Goal: Task Accomplishment & Management: Complete application form

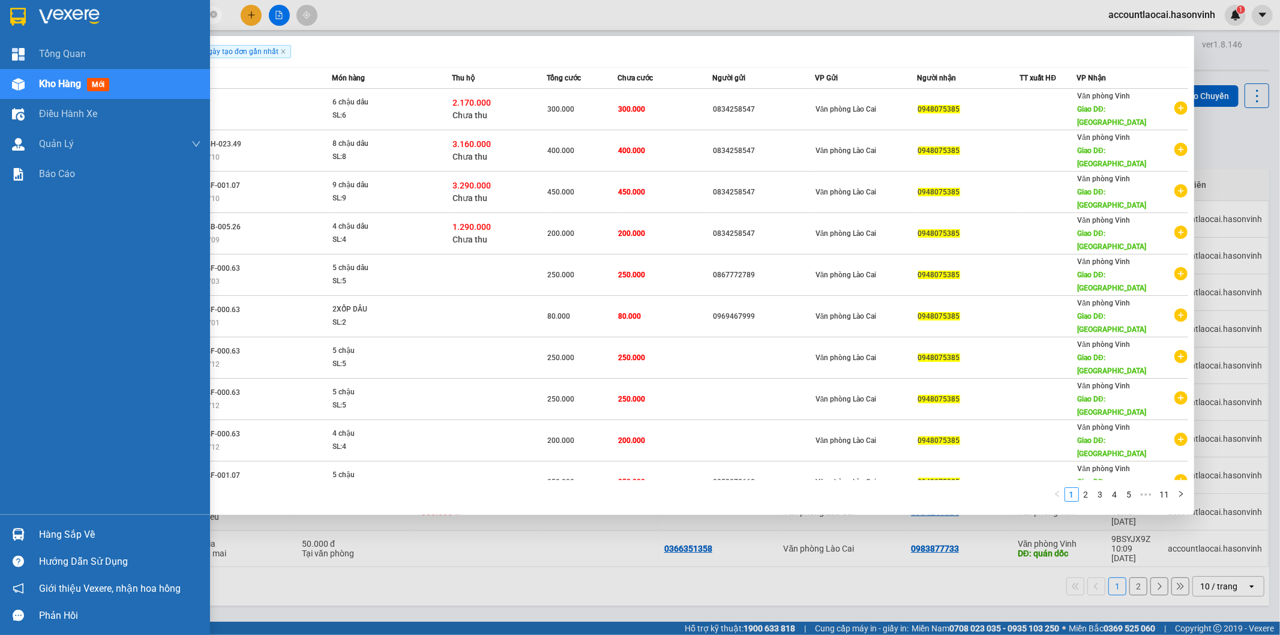
click at [56, 86] on span "Kho hàng" at bounding box center [60, 83] width 42 height 11
click at [41, 83] on span "Kho hàng" at bounding box center [60, 83] width 42 height 11
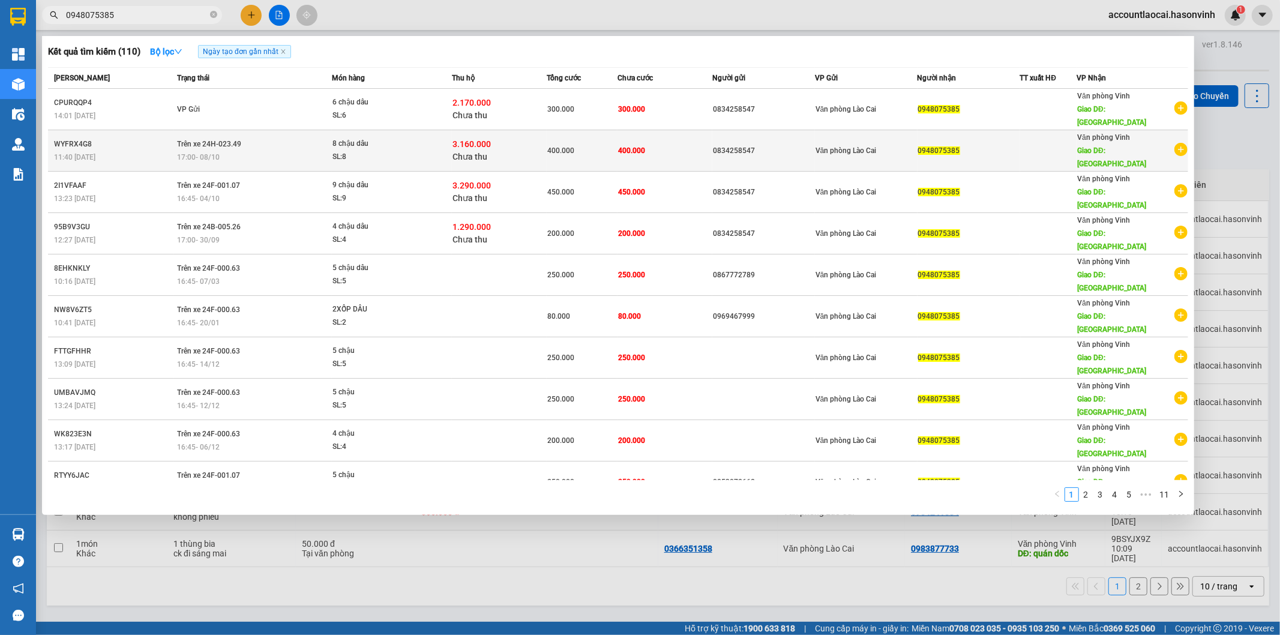
click at [52, 130] on td "WYFRX4G8 11:40 [DATE]" at bounding box center [111, 150] width 126 height 41
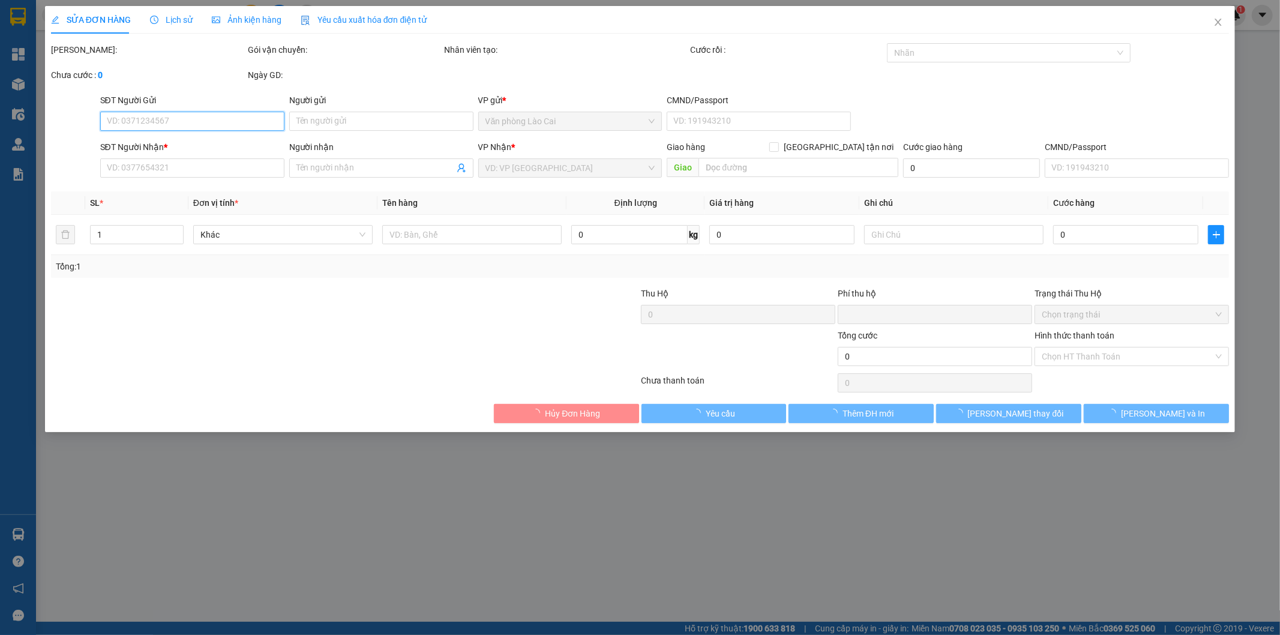
type input "0834258547"
type input "0948075385"
type input "HÀ TĨNH"
type input "3.160.000"
type input "40.000"
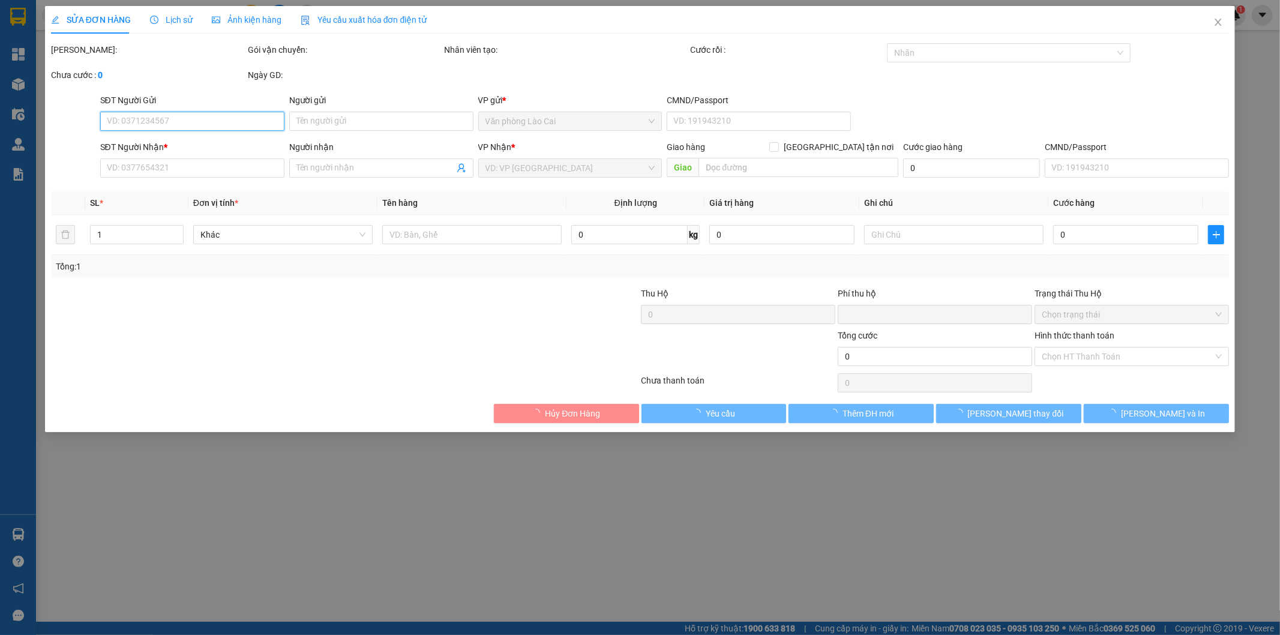
type input "400.000"
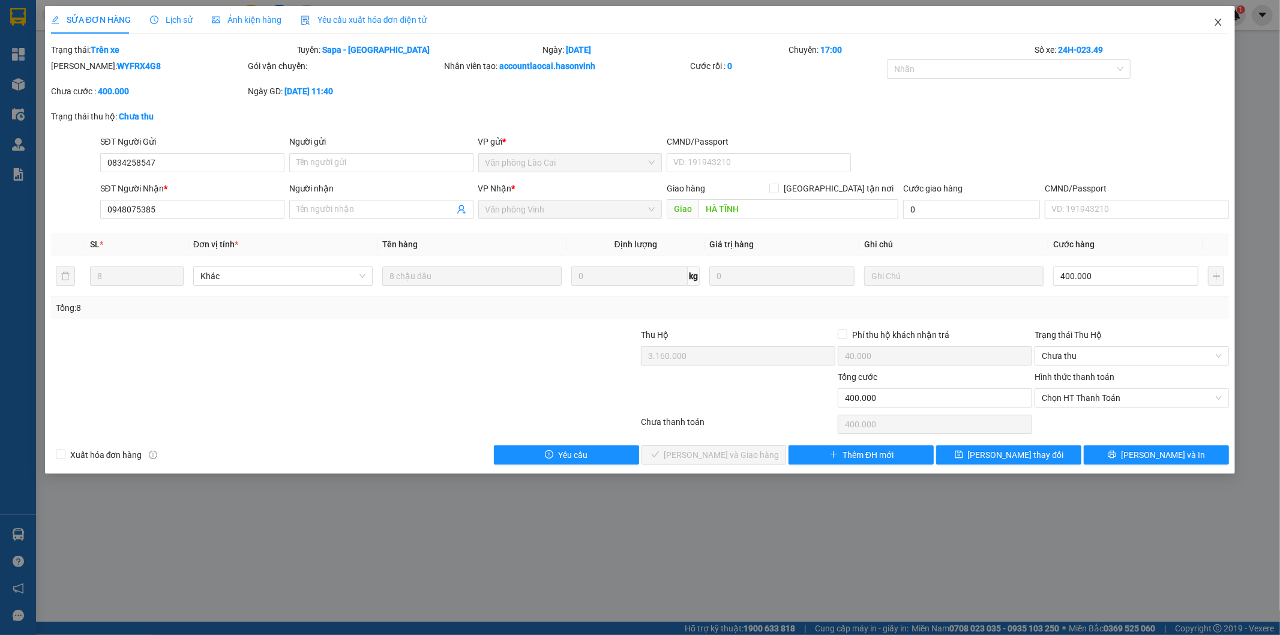
click at [1221, 20] on icon "close" at bounding box center [1218, 22] width 10 height 10
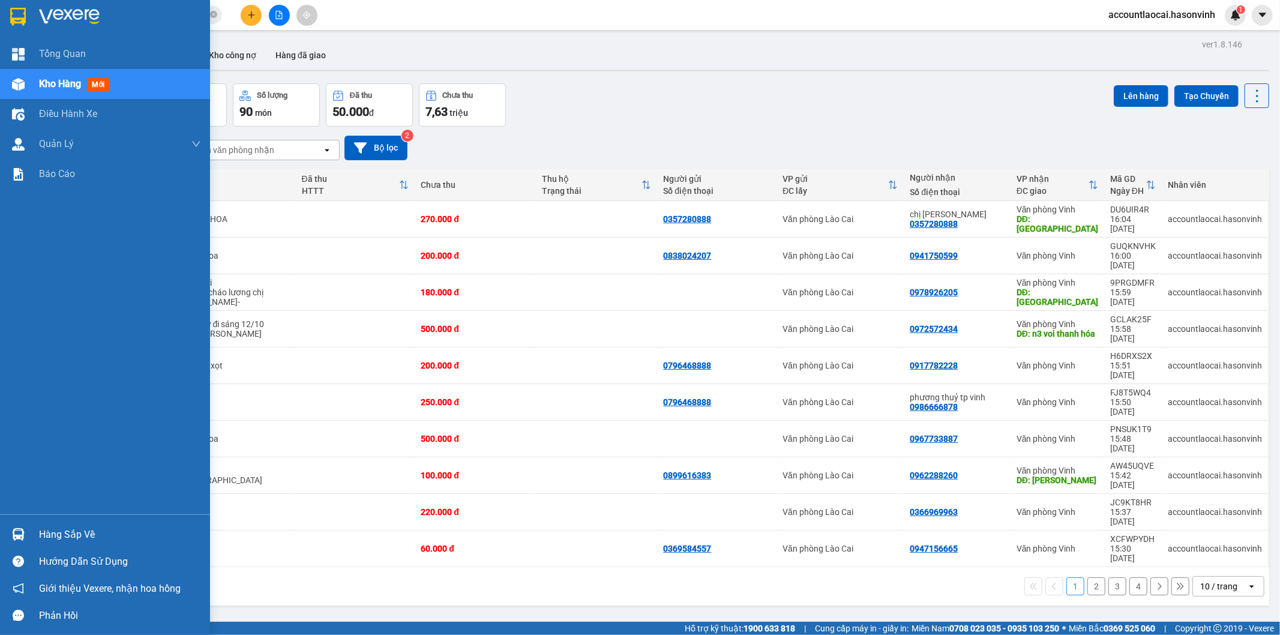
click at [48, 85] on span "Kho hàng" at bounding box center [60, 83] width 42 height 11
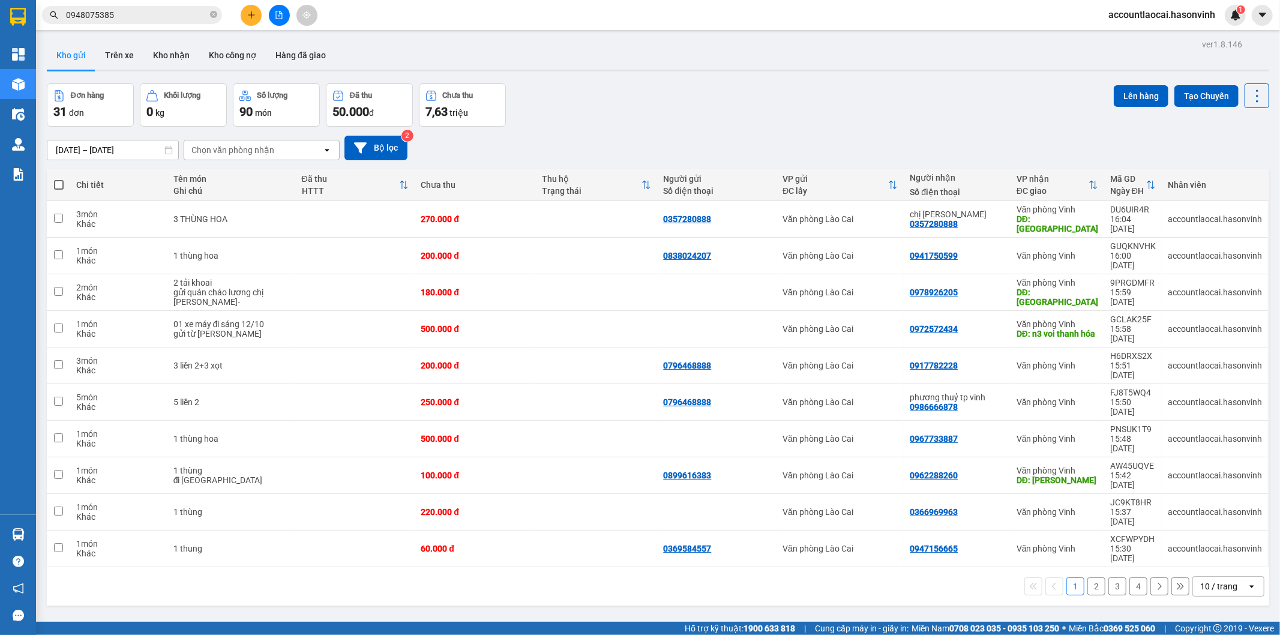
click at [1088, 577] on button "2" at bounding box center [1096, 586] width 18 height 18
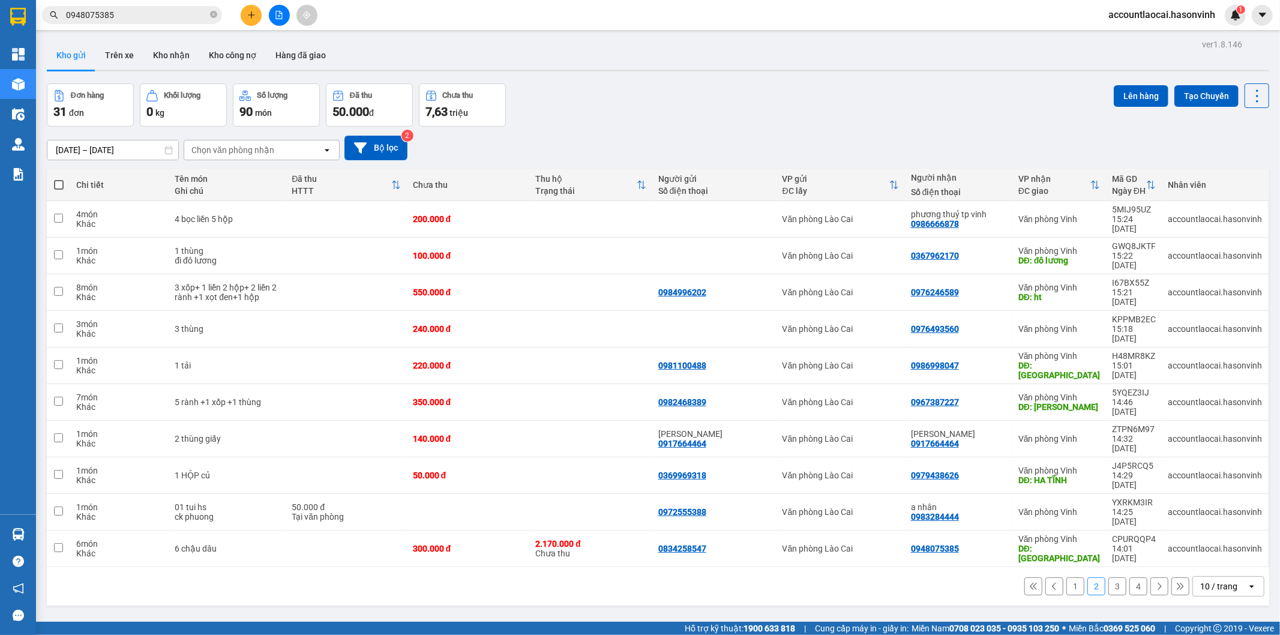
click at [1070, 577] on button "1" at bounding box center [1075, 586] width 18 height 18
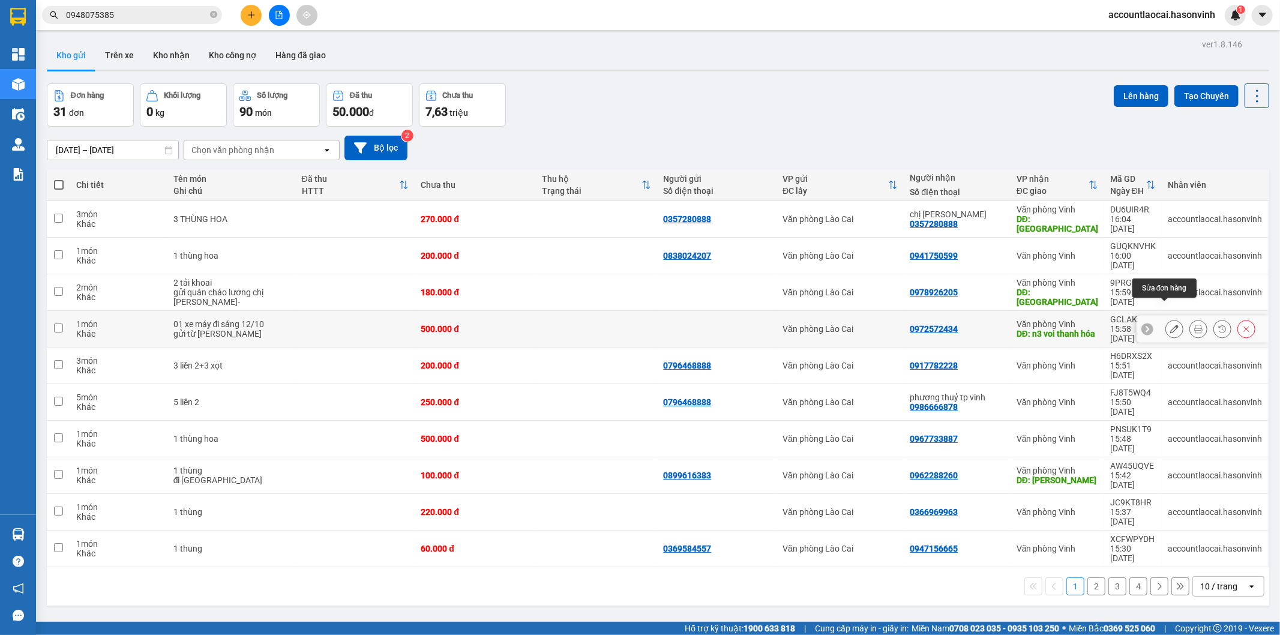
click at [1170, 325] on icon at bounding box center [1174, 329] width 8 height 8
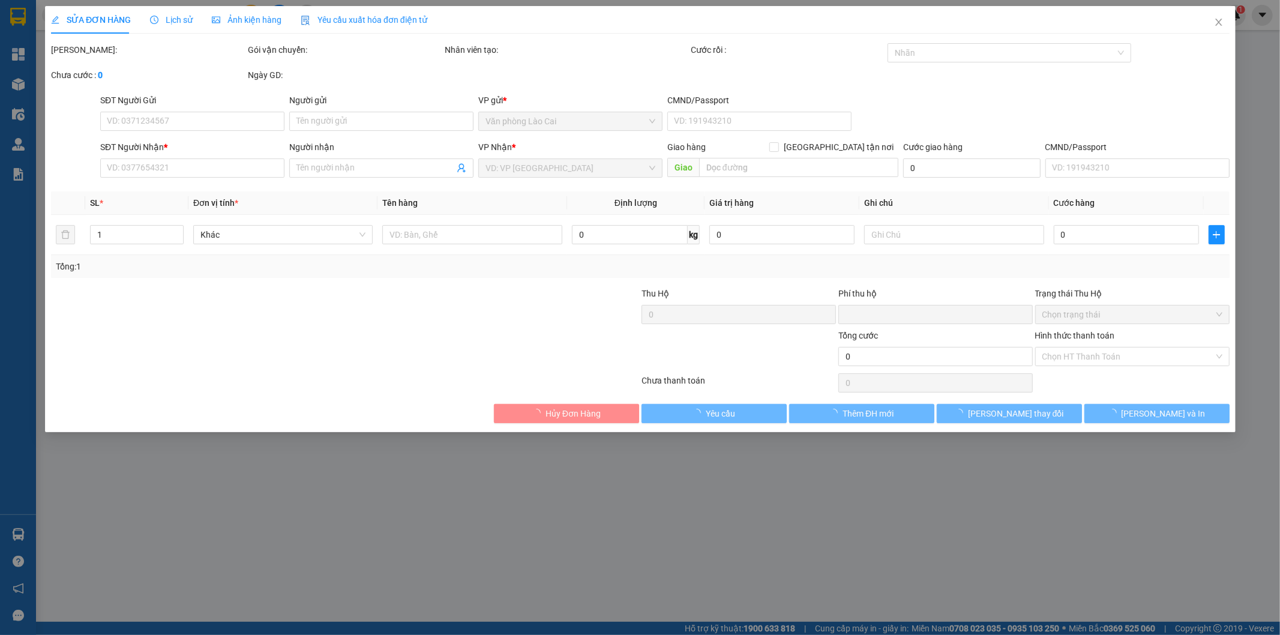
type input "0972572434"
type input "n3 voi thanh hóa"
type input "0"
type input "500.000"
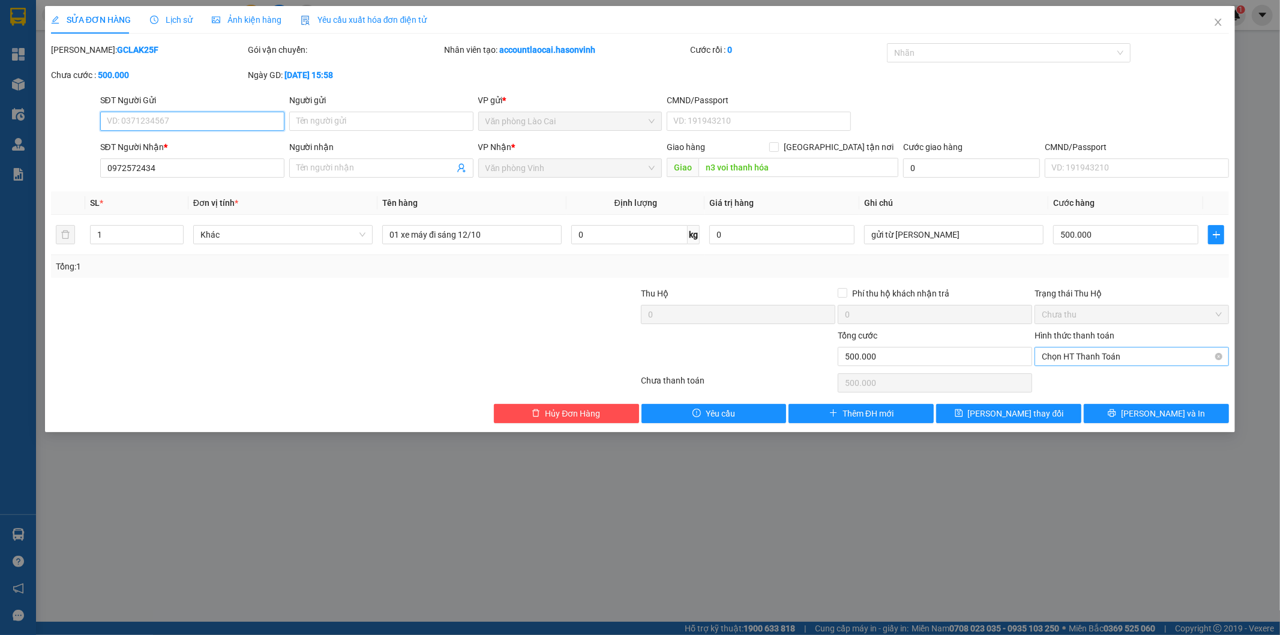
click at [1087, 351] on span "Chọn HT Thanh Toán" at bounding box center [1132, 356] width 180 height 18
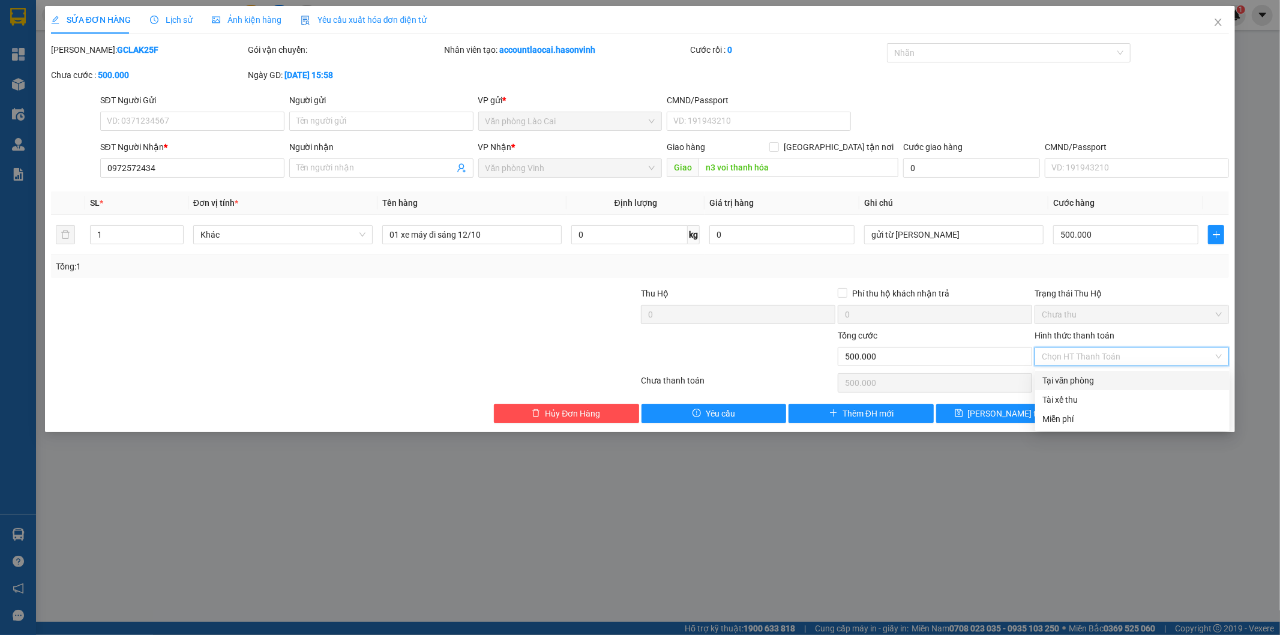
click at [1071, 377] on div "Tại văn phòng" at bounding box center [1132, 380] width 180 height 13
type input "0"
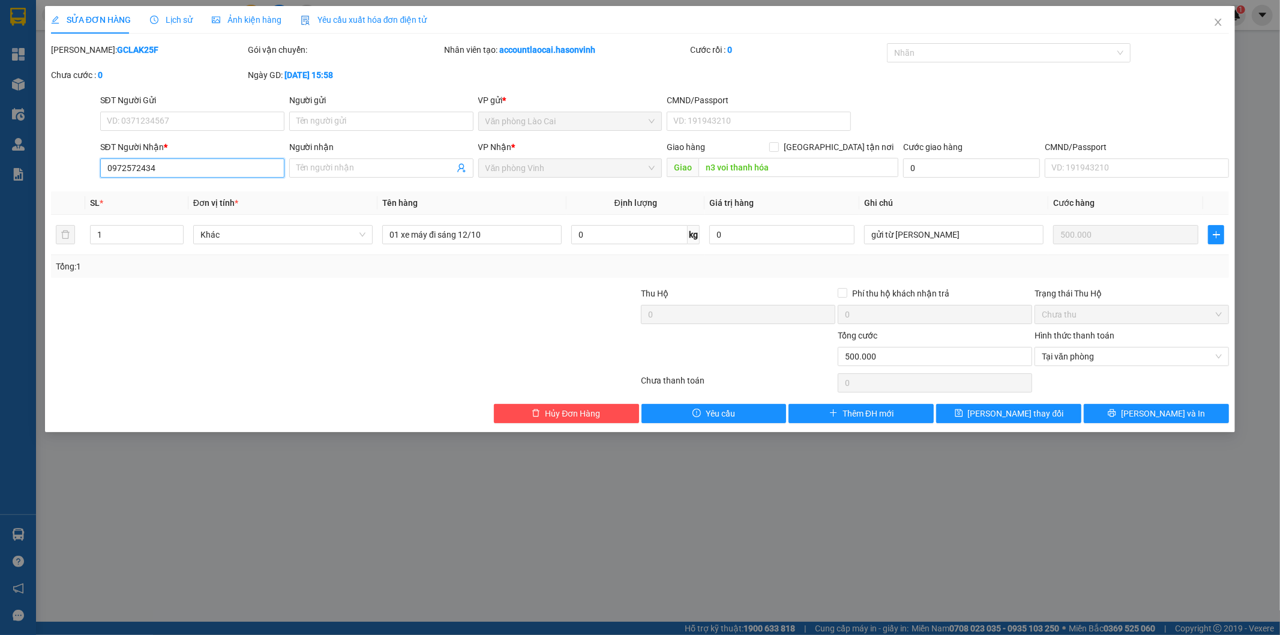
drag, startPoint x: 177, startPoint y: 163, endPoint x: 66, endPoint y: 176, distance: 111.8
click at [66, 176] on div "SĐT Người Nhận * 0972572434 0972572434 Người nhận Tên người nhận VP Nhận * Văn …" at bounding box center [640, 161] width 1181 height 42
click at [1151, 409] on span "[PERSON_NAME] và In" at bounding box center [1163, 413] width 84 height 13
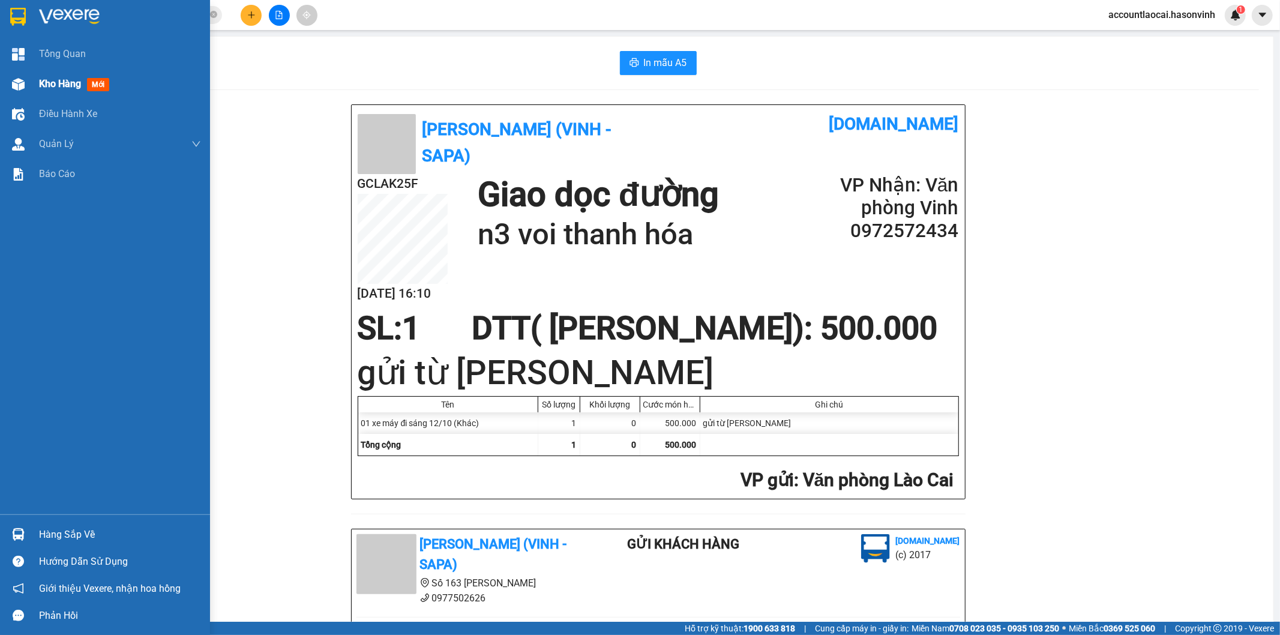
click at [51, 80] on span "Kho hàng" at bounding box center [60, 83] width 42 height 11
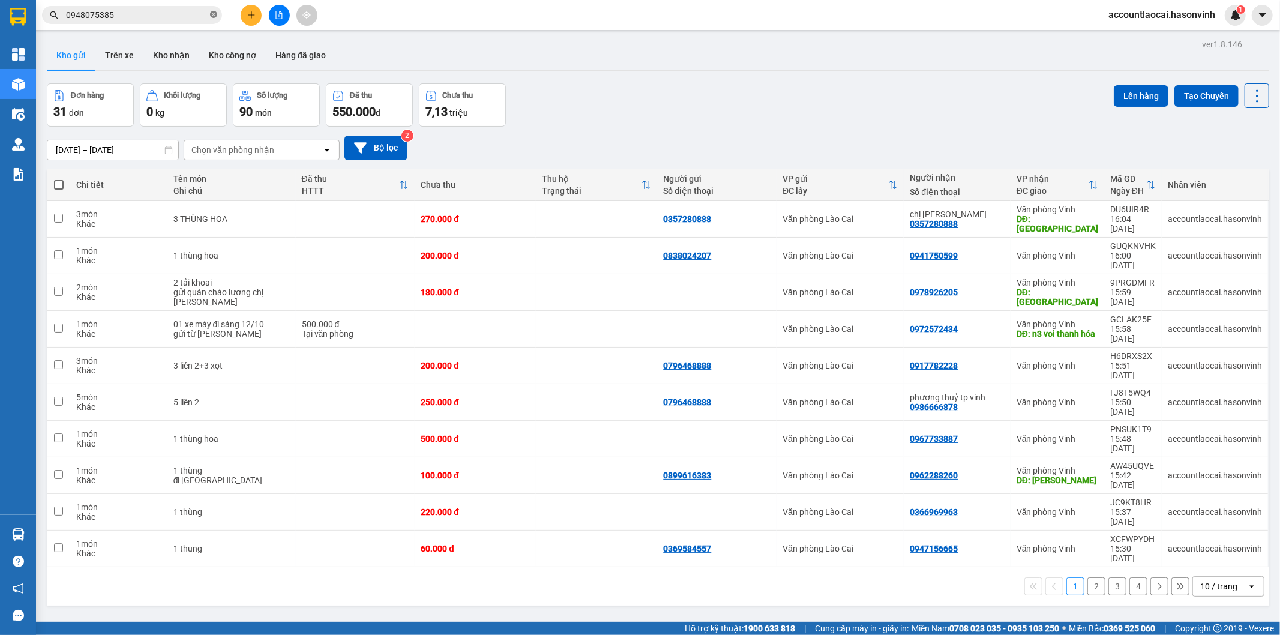
click at [212, 12] on icon "close-circle" at bounding box center [213, 14] width 7 height 7
click at [134, 14] on input "text" at bounding box center [137, 14] width 142 height 13
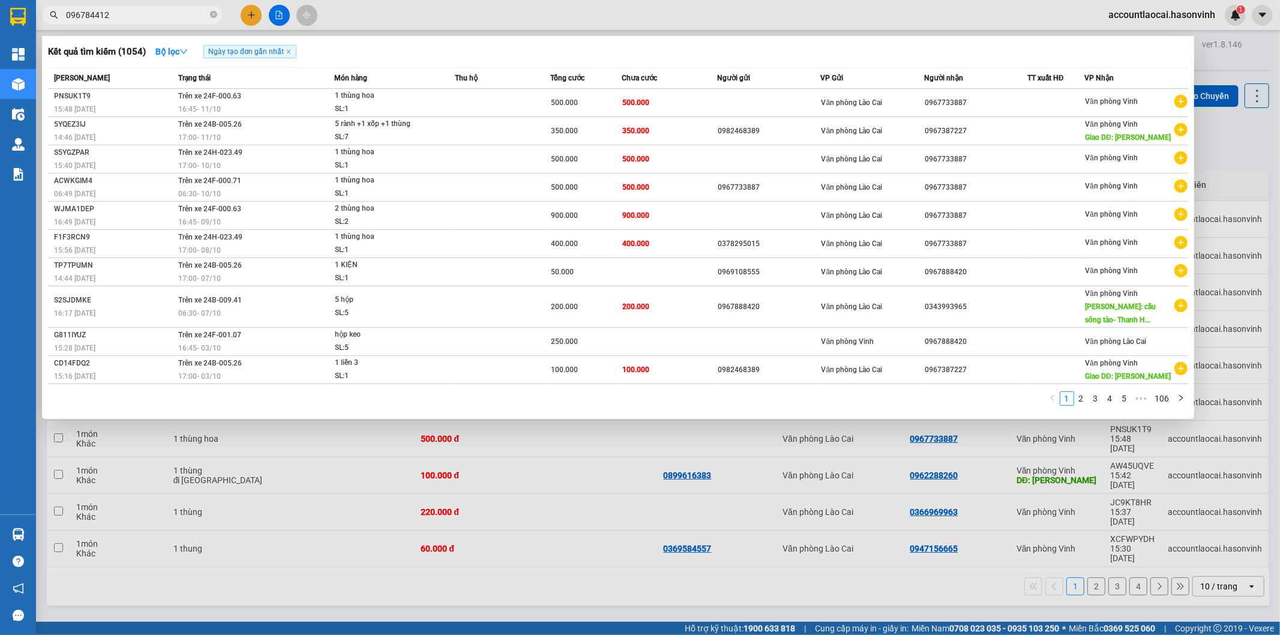
type input "0967844121"
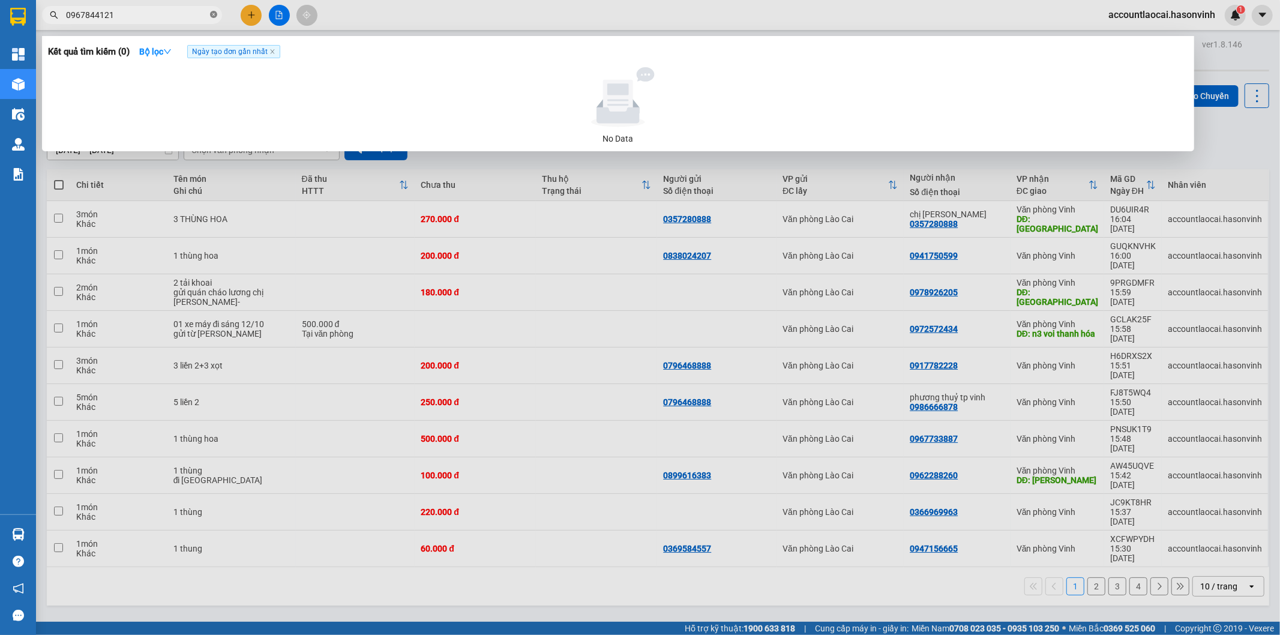
click at [212, 14] on icon "close-circle" at bounding box center [213, 14] width 7 height 7
